Goal: Task Accomplishment & Management: Manage account settings

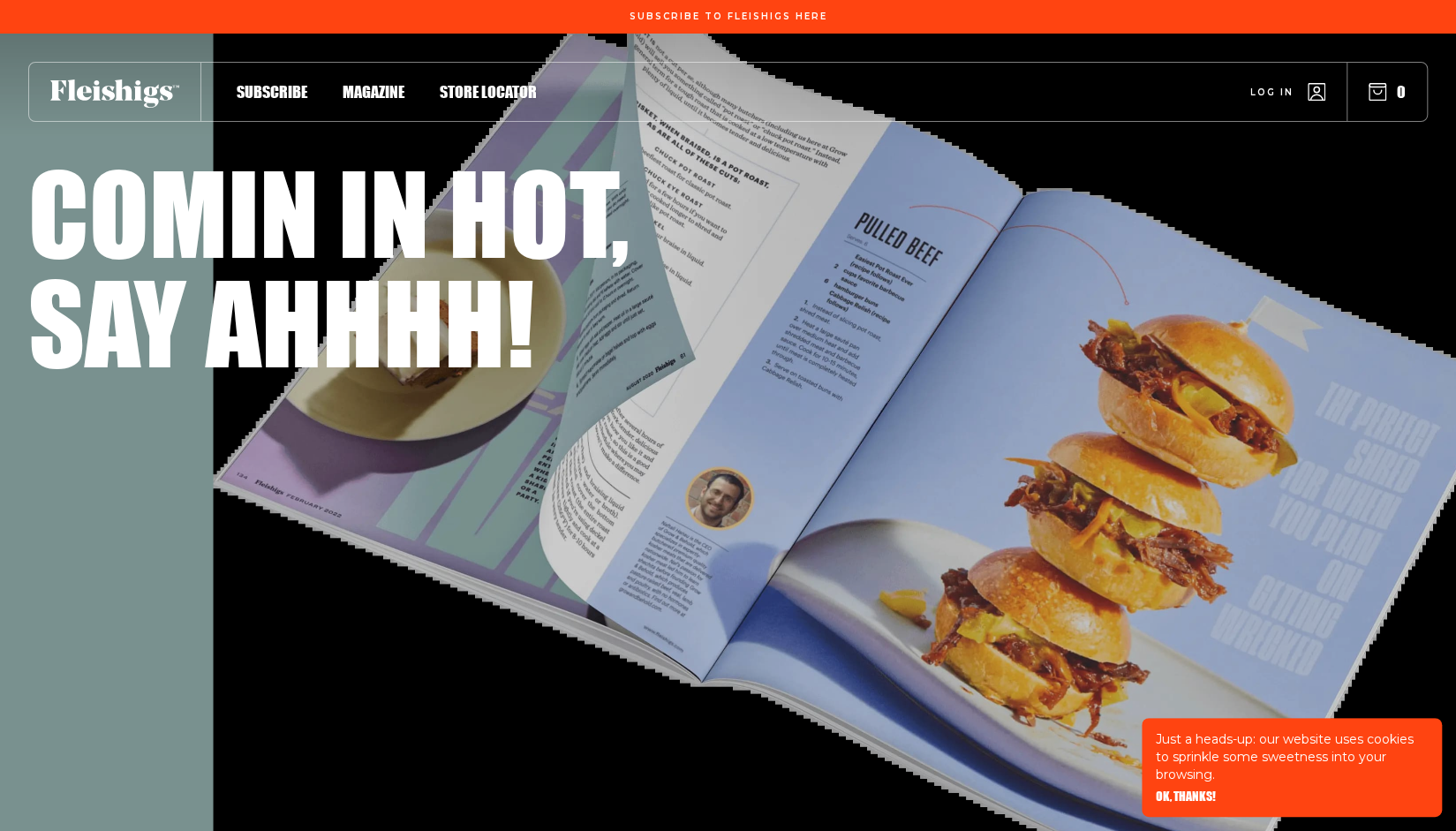
click at [1266, 75] on div "Log in 0" at bounding box center [981, 92] width 890 height 58
click at [1261, 86] on span "Log in" at bounding box center [1272, 79] width 43 height 13
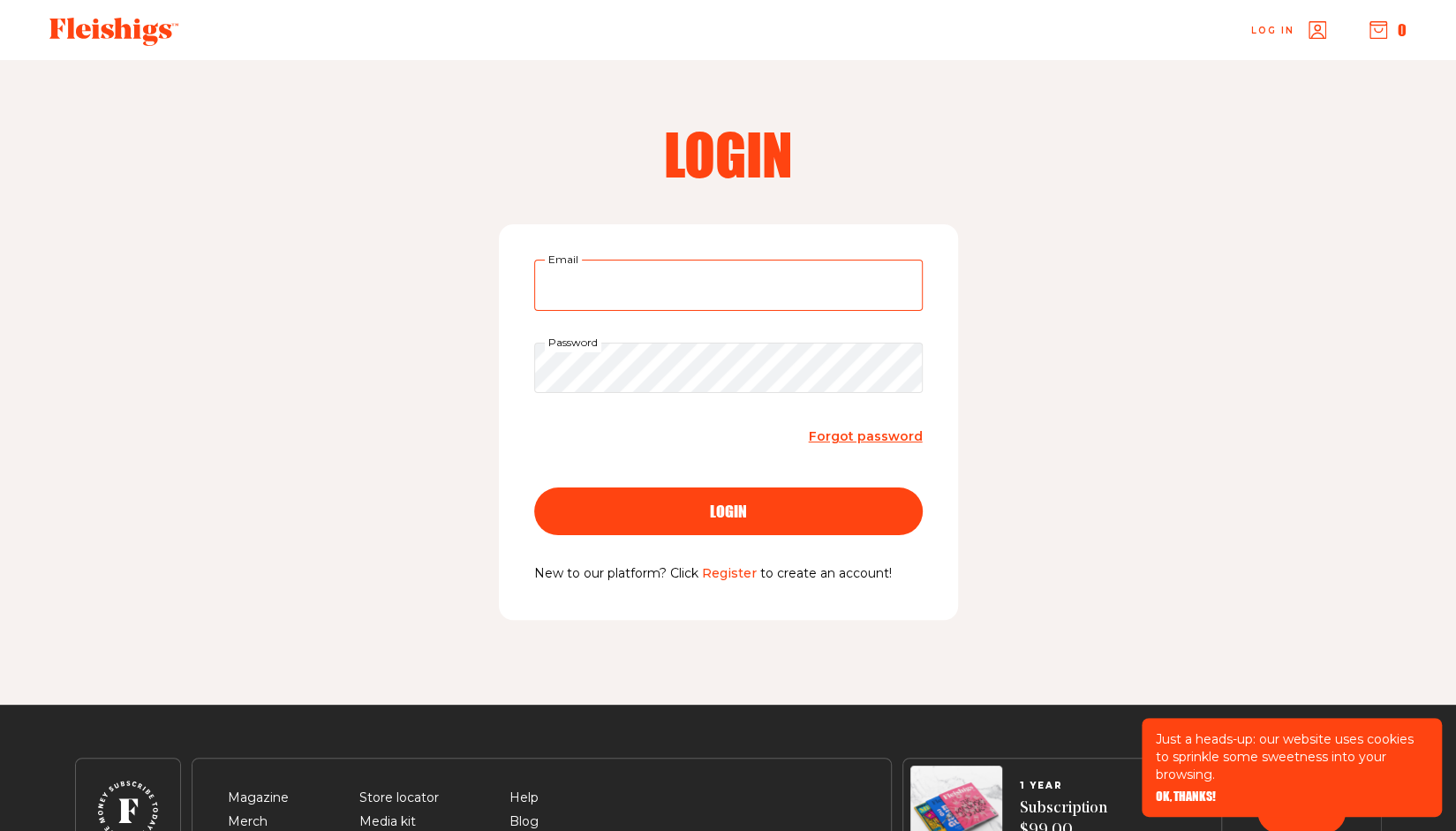
click at [648, 288] on input "Email" at bounding box center [728, 286] width 389 height 52
type input "[EMAIL_ADDRESS][DOMAIN_NAME]"
click at [653, 495] on button "login" at bounding box center [728, 512] width 389 height 48
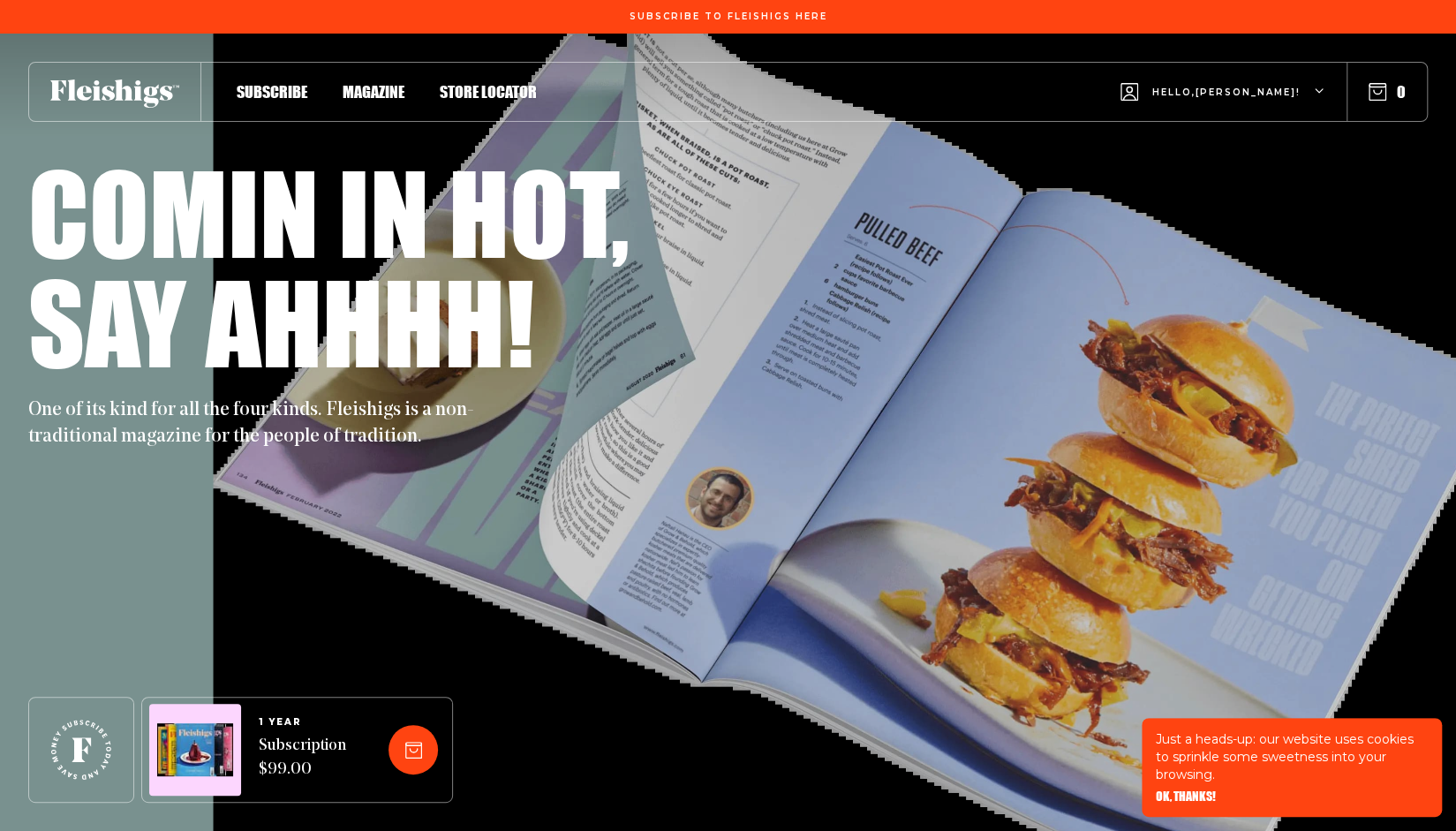
click at [1253, 86] on span "Hello, Rochelle !" at bounding box center [1226, 106] width 148 height 41
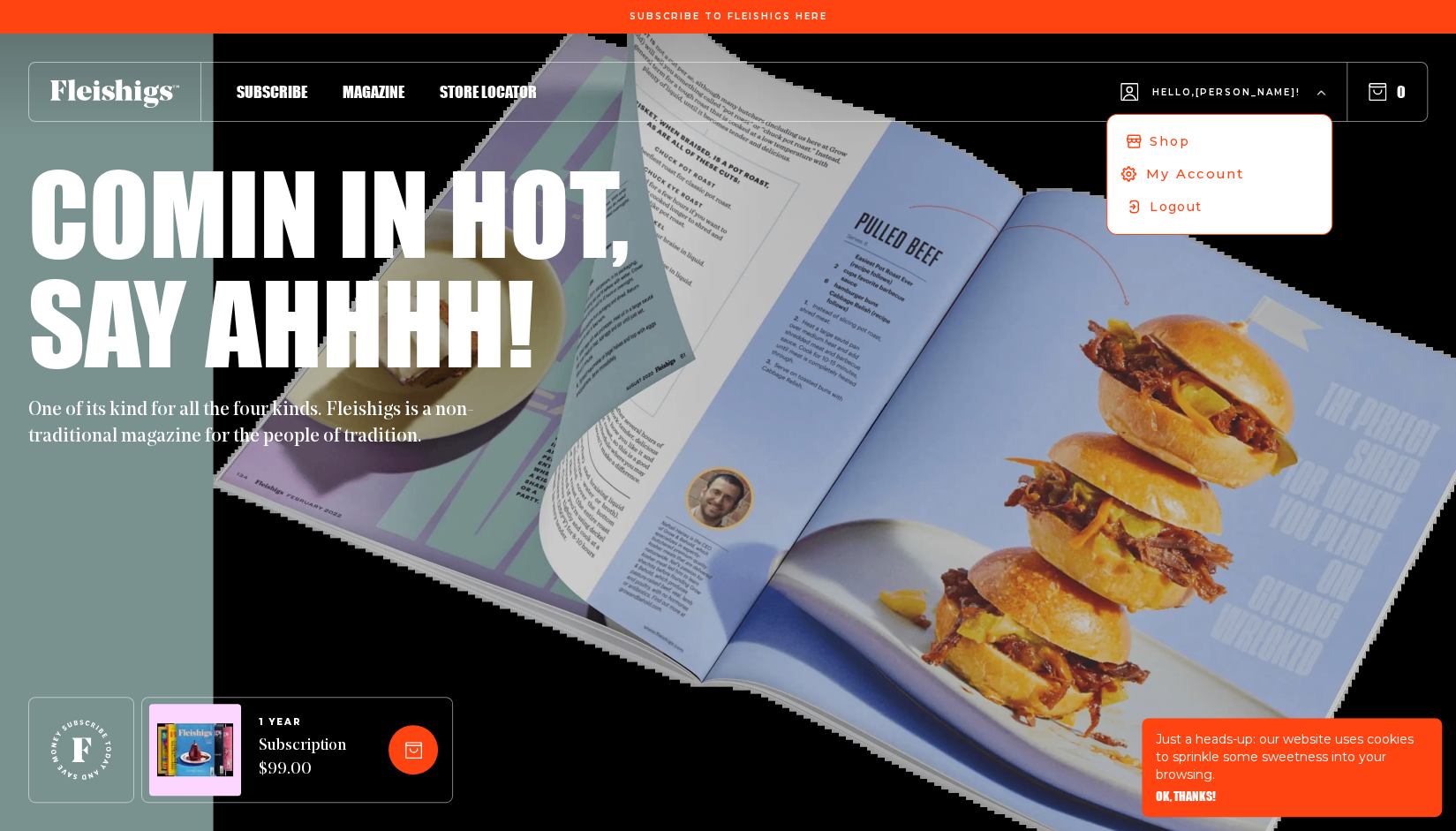
click at [1222, 170] on span "My Account" at bounding box center [1195, 174] width 98 height 19
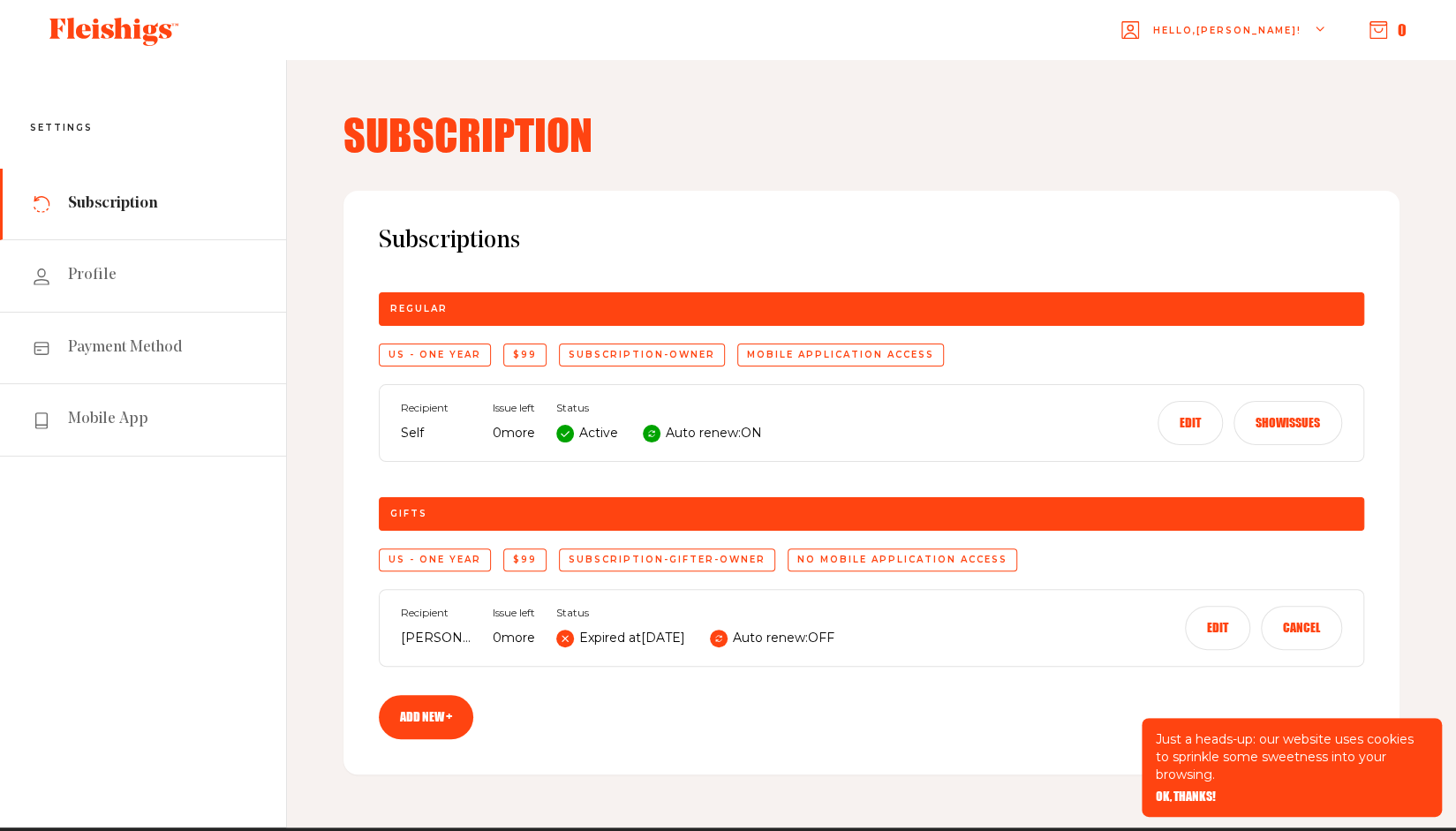
click at [1293, 631] on button "Cancel" at bounding box center [1301, 629] width 81 height 44
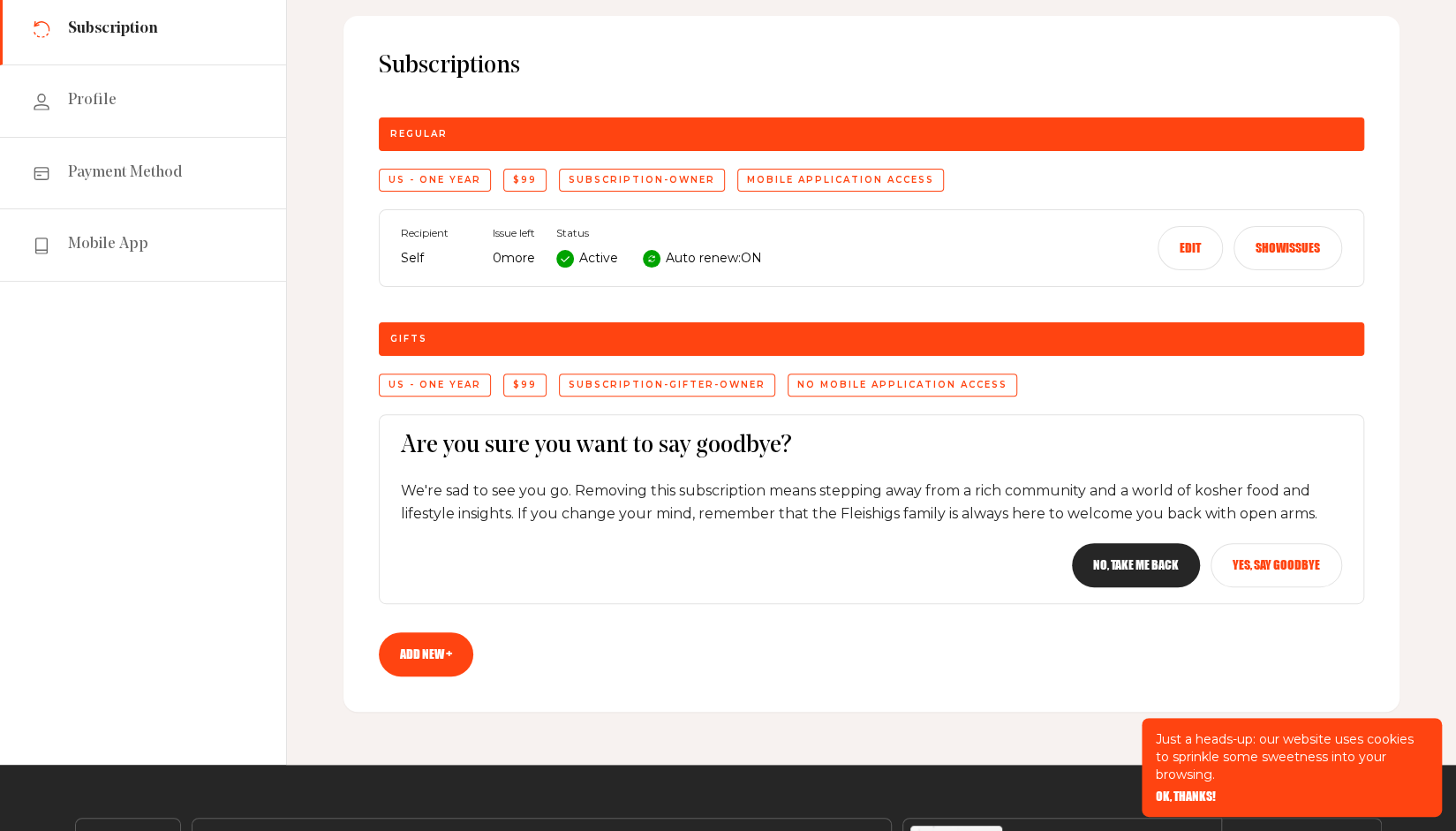
scroll to position [177, 0]
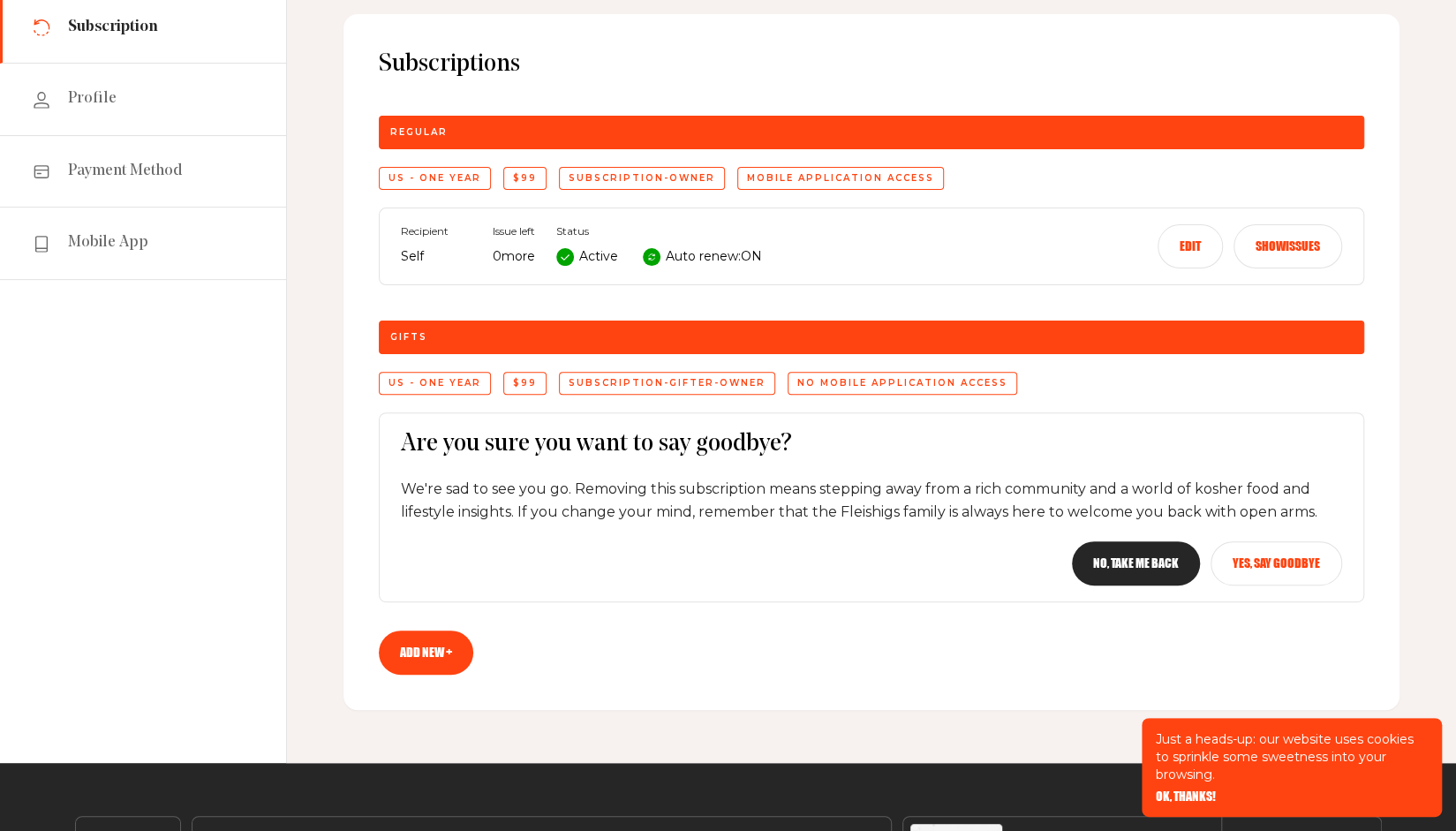
click at [1254, 560] on button "Yes, say goodbye" at bounding box center [1277, 564] width 132 height 44
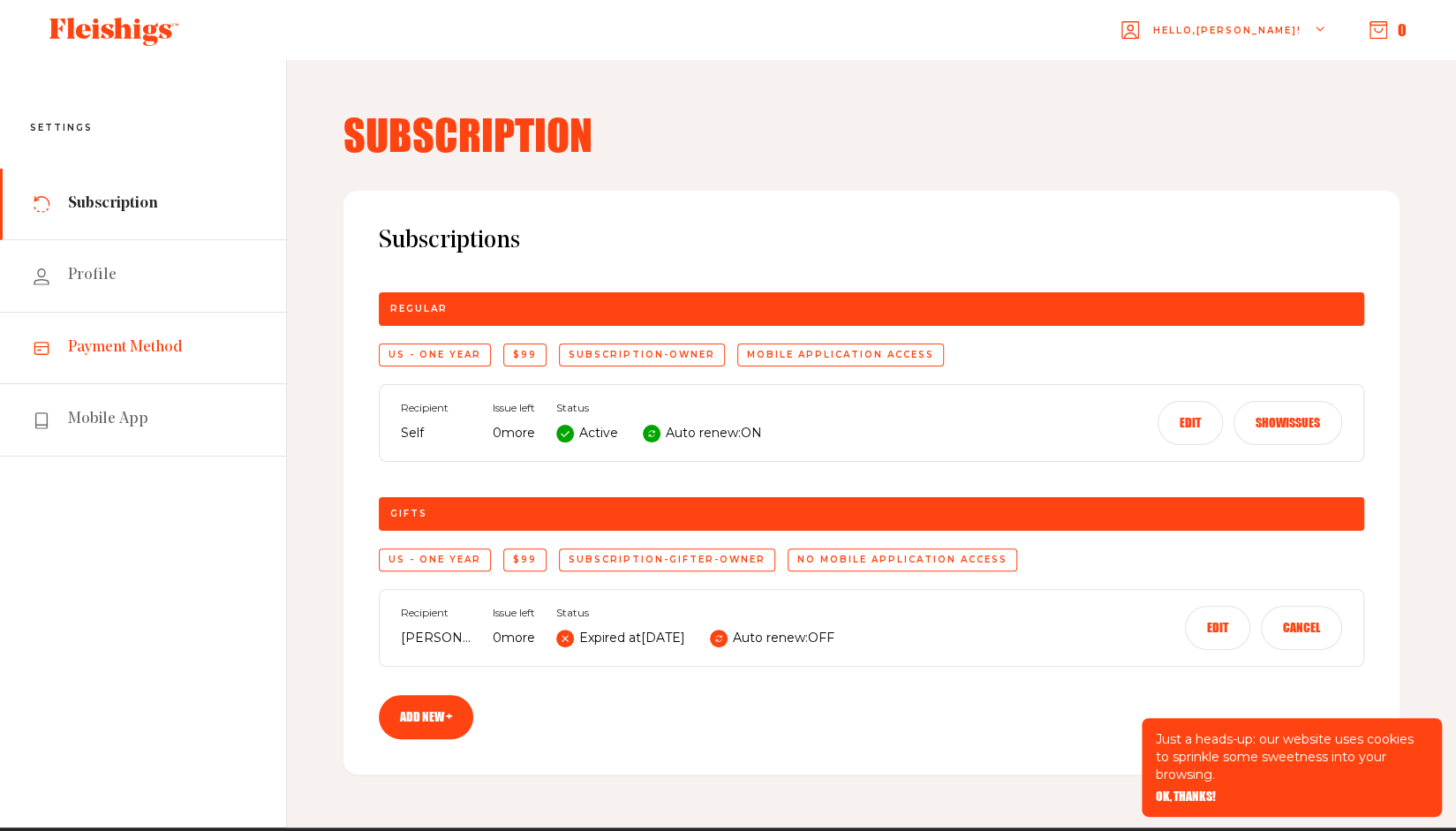
click at [123, 341] on span "Payment Method" at bounding box center [125, 348] width 115 height 21
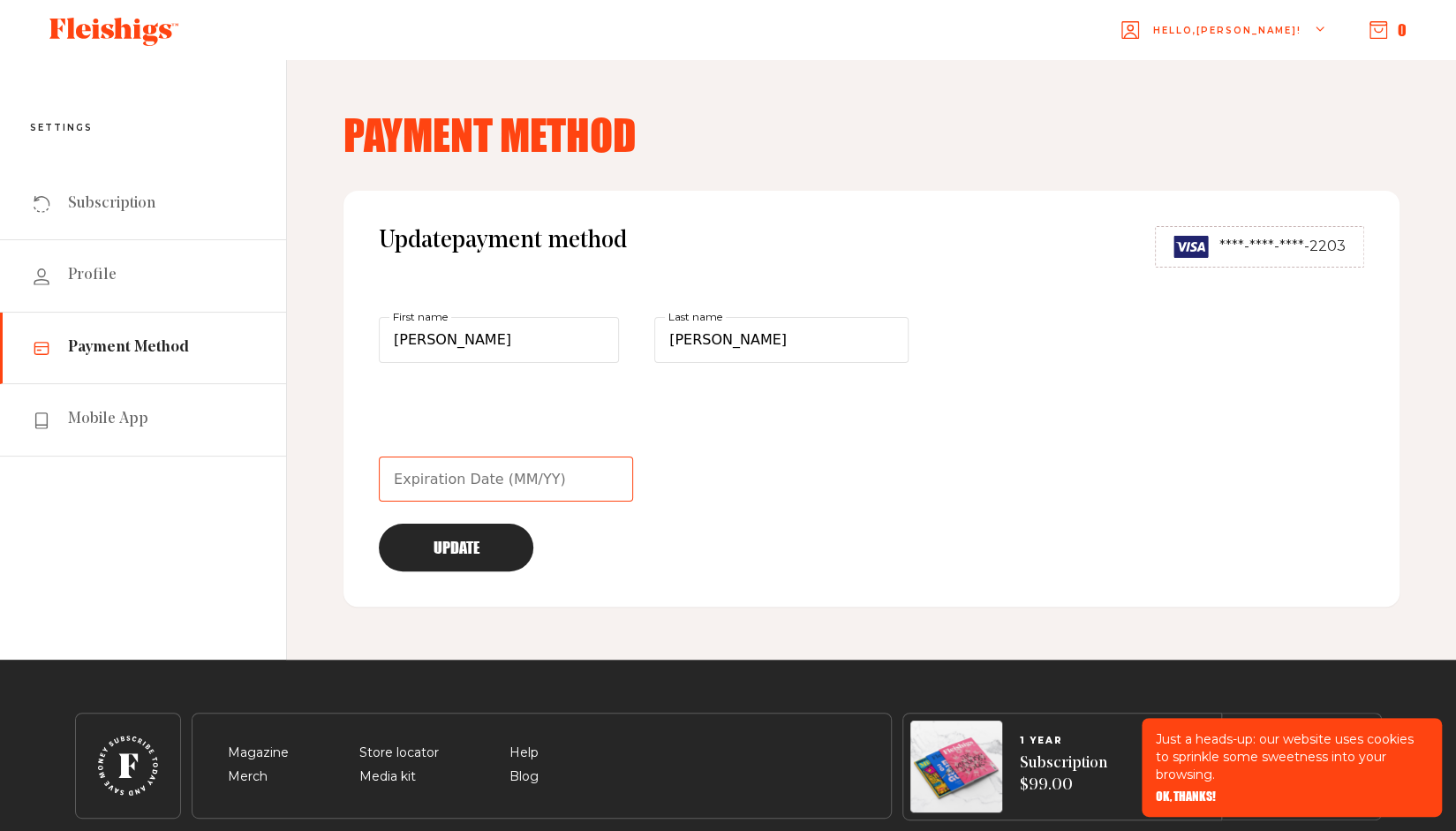
click at [523, 491] on input "text" at bounding box center [506, 479] width 254 height 46
type input "01/30"
click at [387, 531] on button "Update" at bounding box center [456, 548] width 155 height 48
click at [404, 535] on button "Update" at bounding box center [456, 548] width 155 height 48
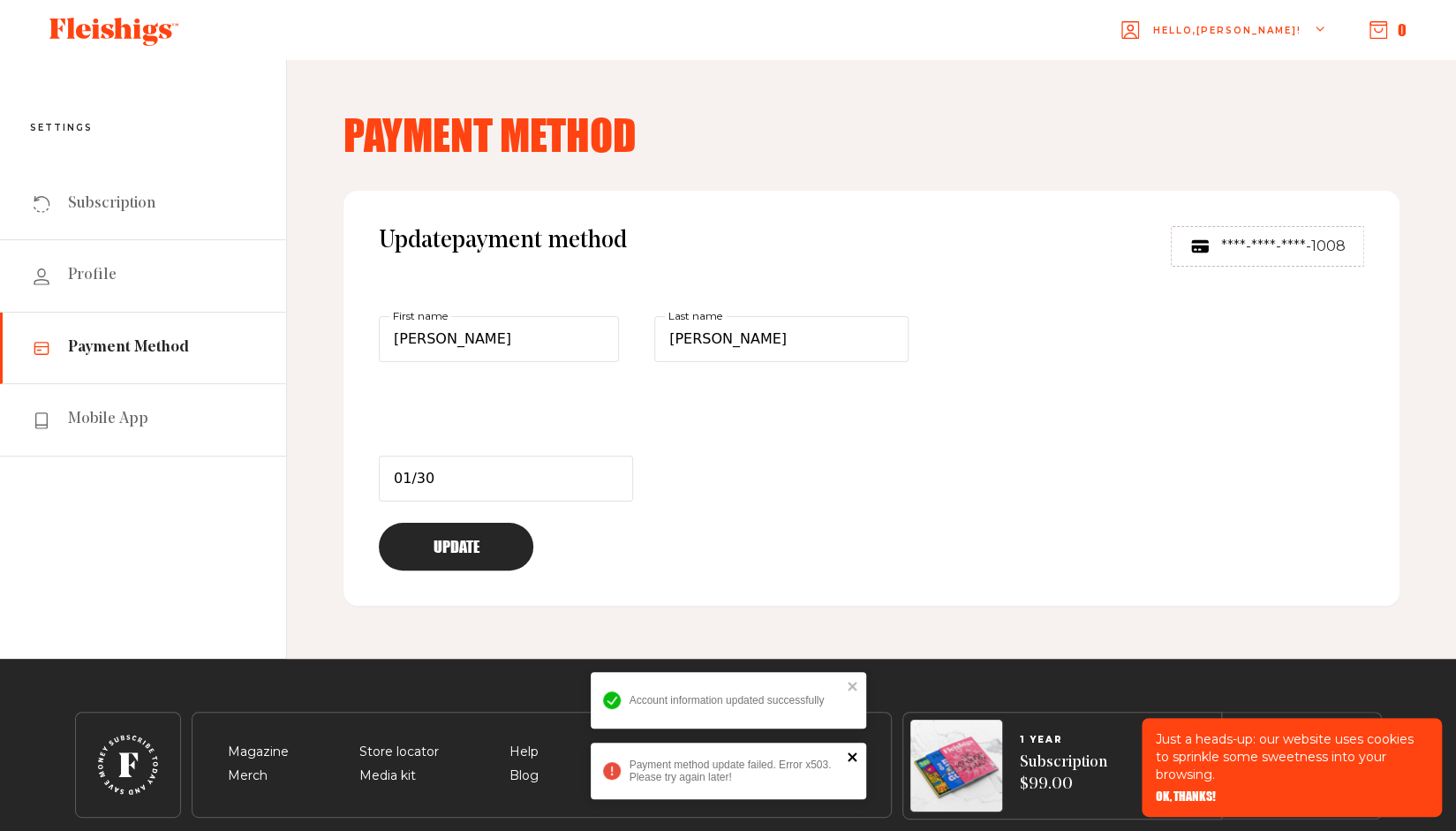
click at [854, 754] on icon "close" at bounding box center [853, 756] width 12 height 14
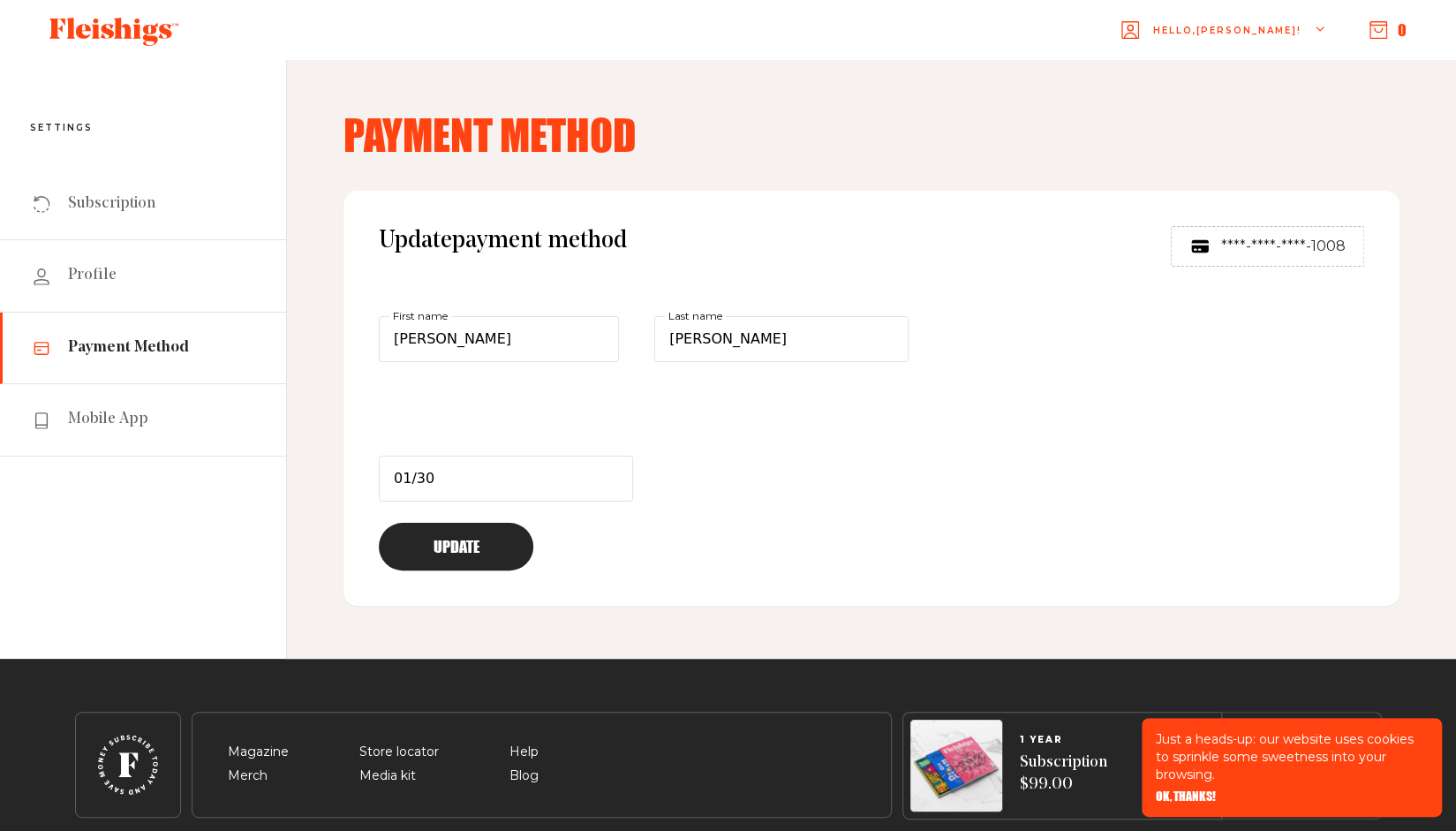
click at [475, 539] on button "Update" at bounding box center [456, 547] width 155 height 48
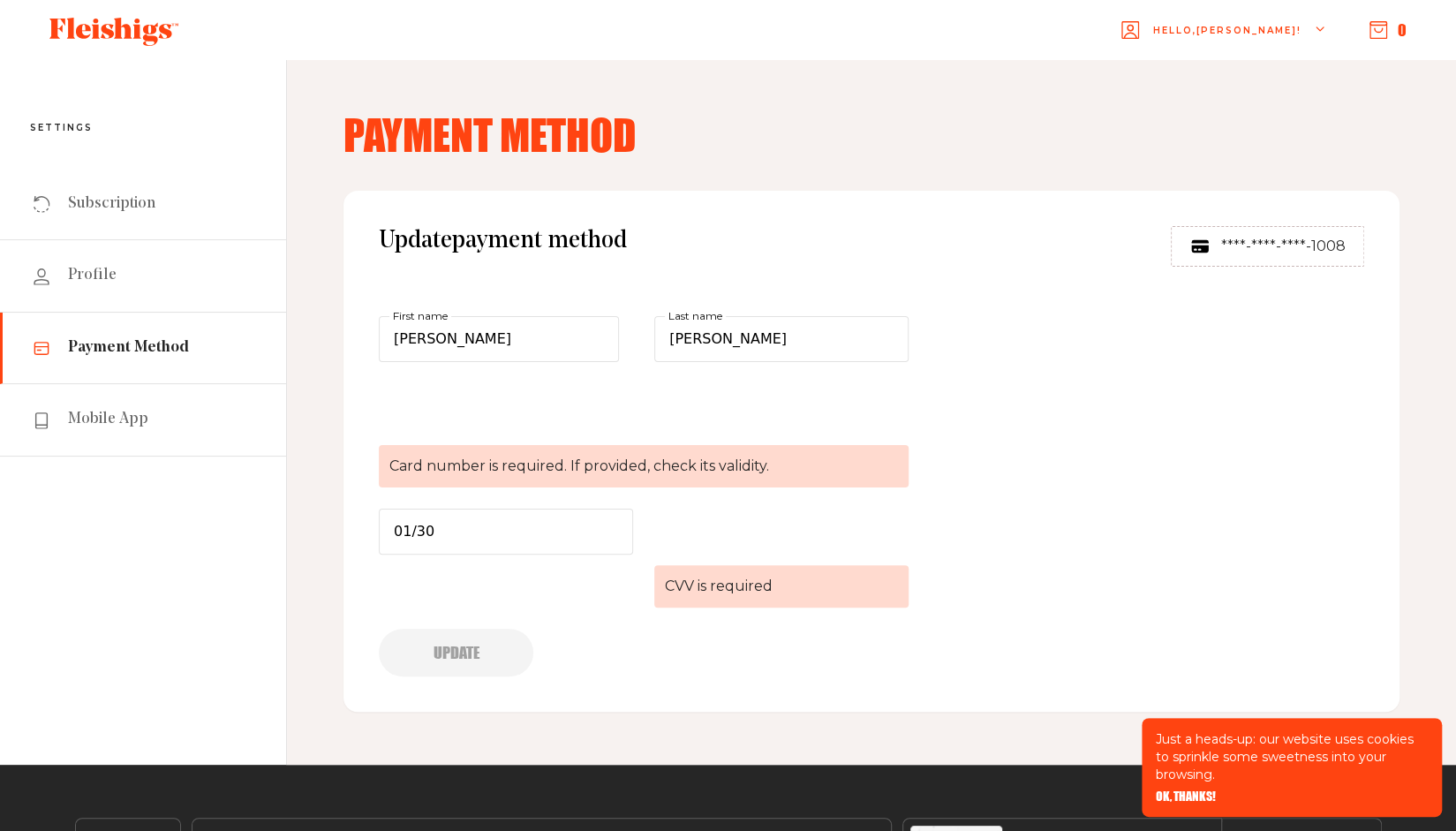
click at [876, 199] on div "Update payment method ****-****-****-1008 Rochelle First name Lipsky Last name …" at bounding box center [872, 452] width 1056 height 522
click at [1000, 502] on div "Update payment method ****-****-****-1008 Rochelle First name Lipsky Last name …" at bounding box center [872, 452] width 1056 height 522
click at [594, 568] on form "Rochelle First name Lipsky Last name Card number is required. If provided, chec…" at bounding box center [644, 496] width 530 height 360
click at [95, 267] on span "Profile" at bounding box center [92, 275] width 49 height 21
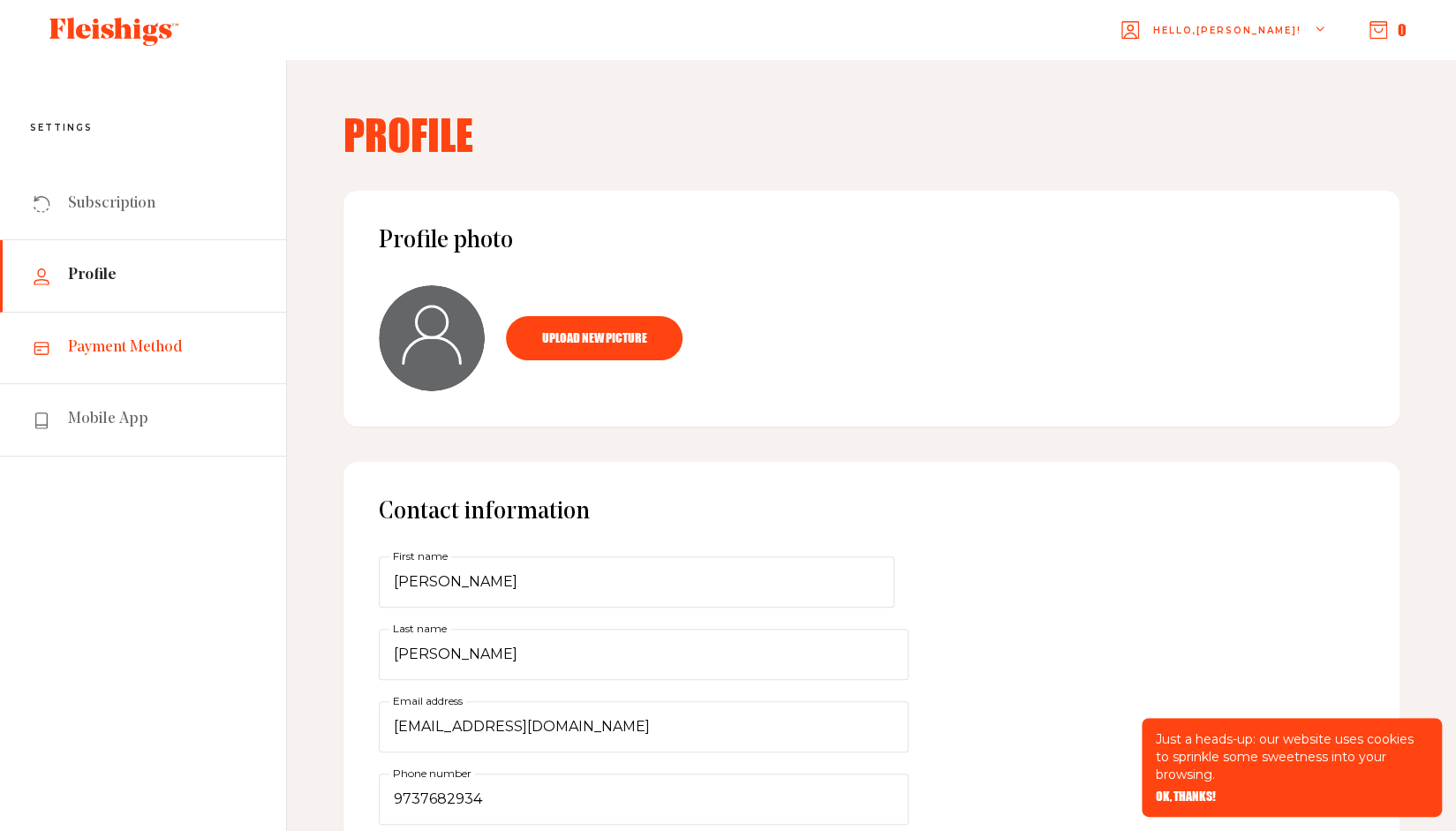
click at [85, 355] on span "Payment Method" at bounding box center [125, 348] width 115 height 21
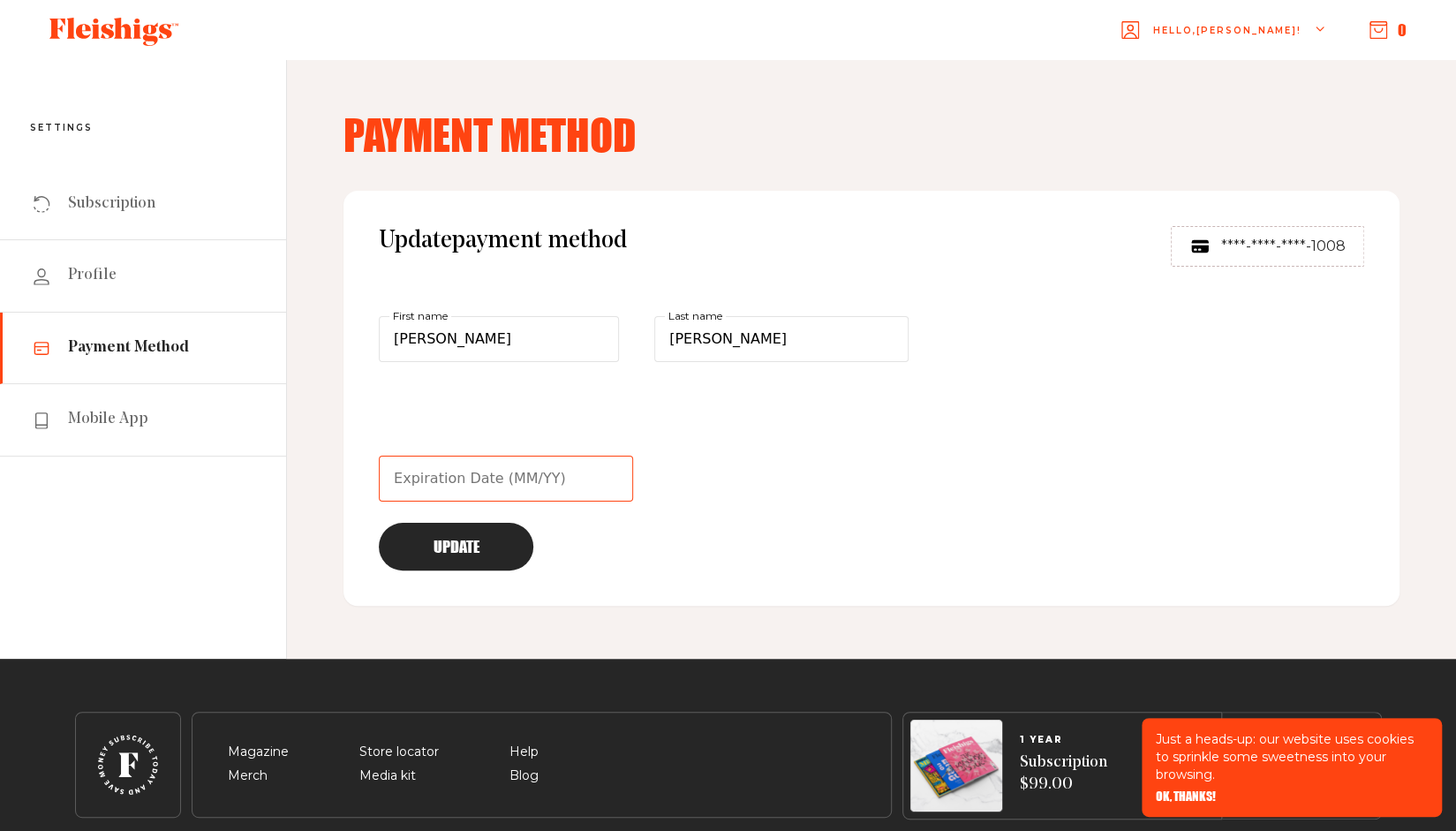
click at [564, 471] on input "text" at bounding box center [506, 479] width 254 height 46
type input "01/30"
click at [498, 534] on button "Update" at bounding box center [456, 547] width 155 height 48
